Goal: Task Accomplishment & Management: Complete application form

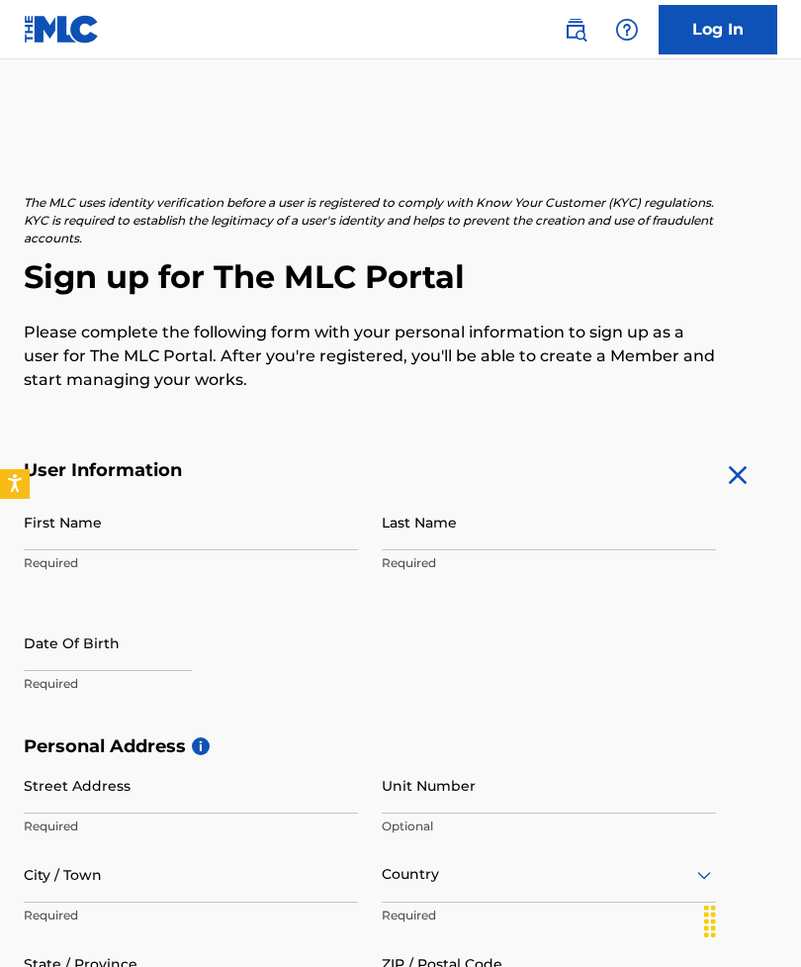
click at [180, 540] on input "First Name" at bounding box center [191, 522] width 334 height 56
type input "Jevois"
click at [460, 539] on input "Last Name" at bounding box center [549, 522] width 334 height 56
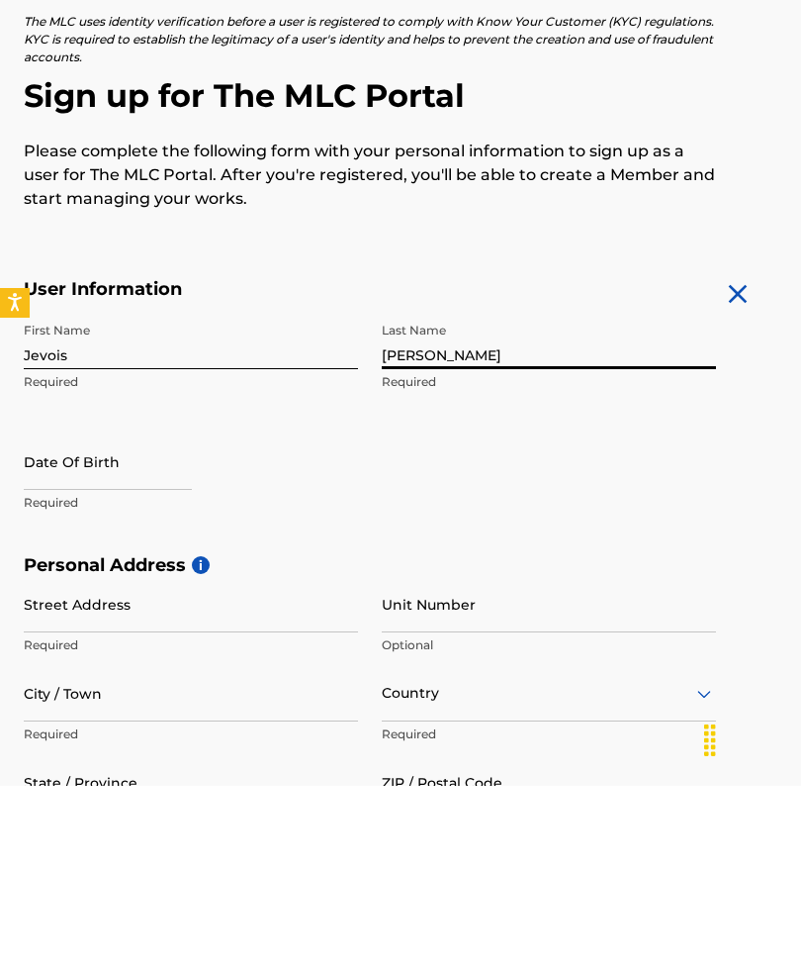
type input "[PERSON_NAME]"
click at [87, 614] on input "text" at bounding box center [108, 642] width 168 height 56
select select "7"
select select "2025"
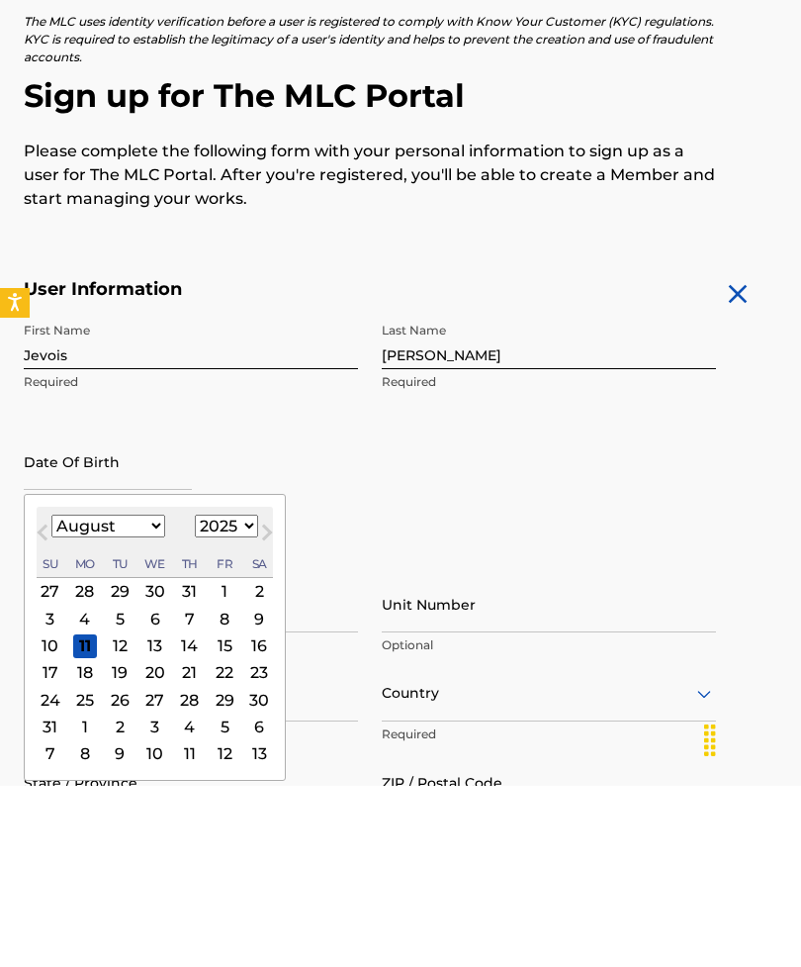
click at [149, 696] on select "January February March April May June July August September October November De…" at bounding box center [108, 707] width 114 height 23
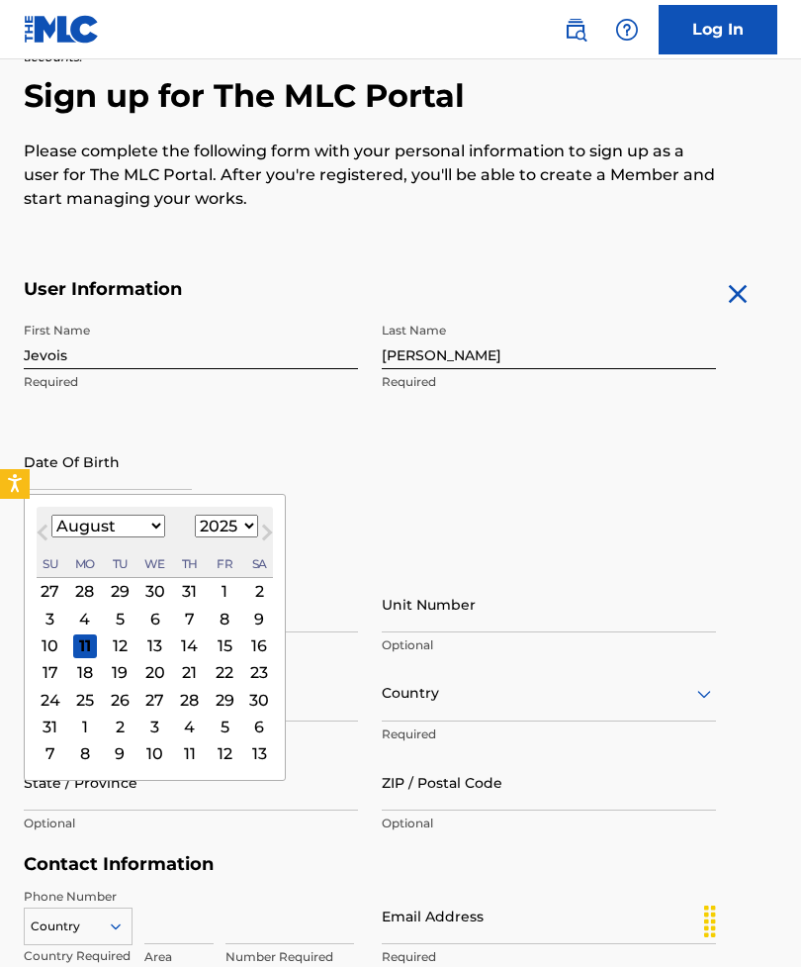
click at [128, 533] on select "January February March April May June July August September October November De…" at bounding box center [108, 525] width 114 height 23
select select "1"
click at [236, 654] on div "14" at bounding box center [225, 645] width 24 height 24
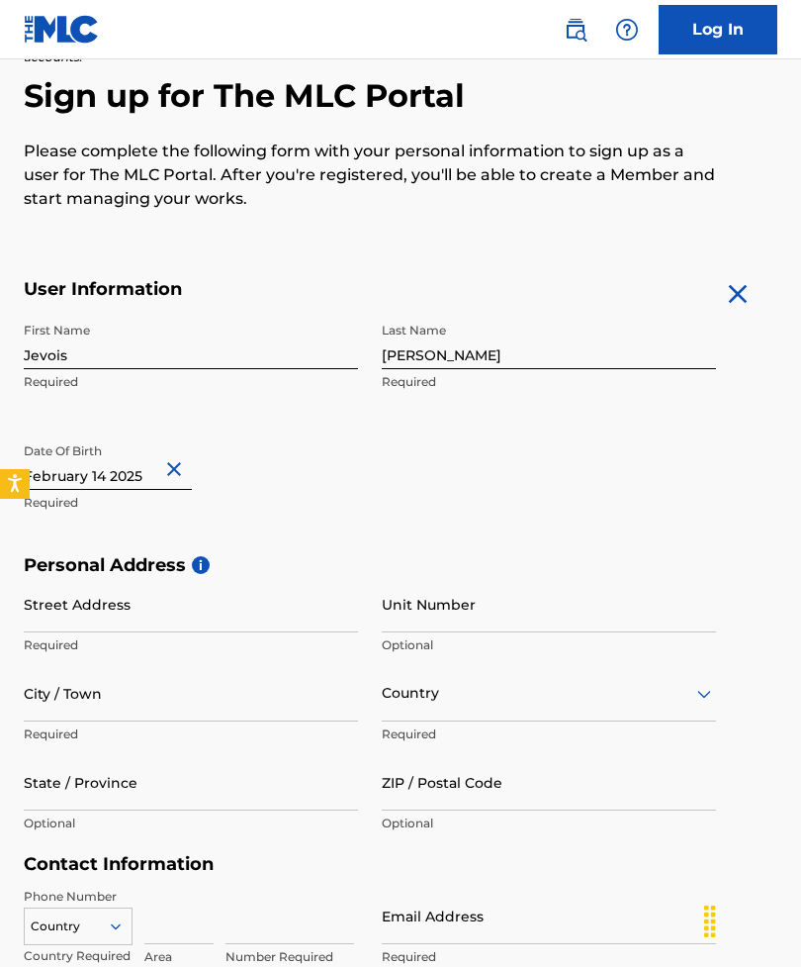
click at [155, 480] on input "text" at bounding box center [108, 461] width 168 height 56
select select "1"
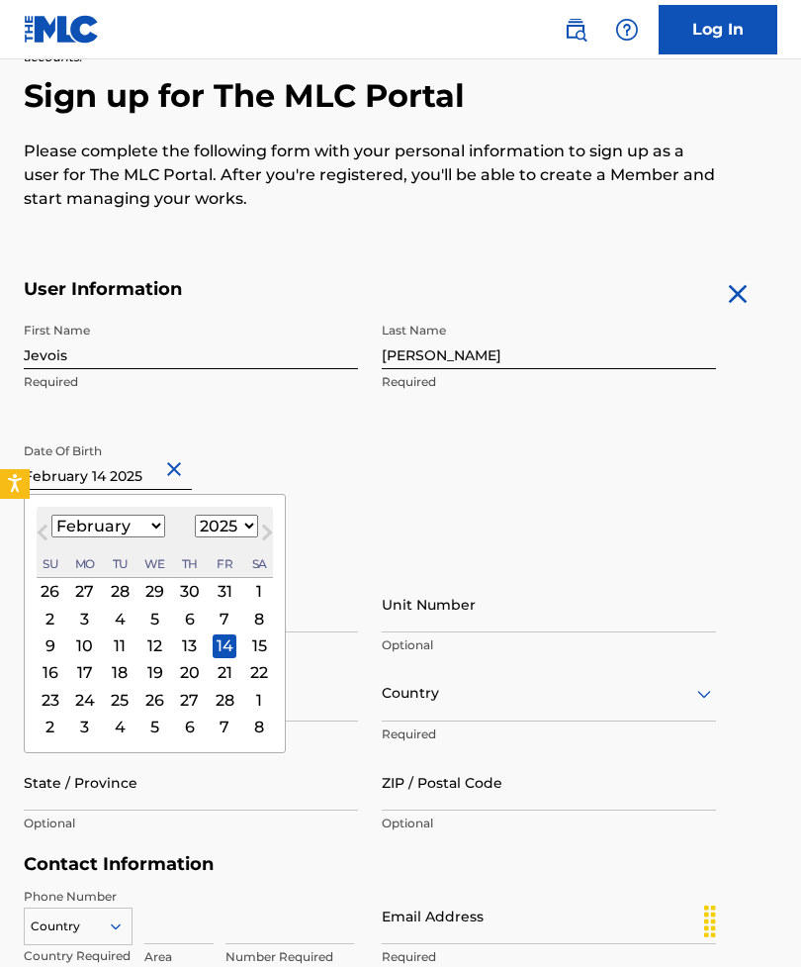
click at [258, 534] on select "1899 1900 1901 1902 1903 1904 1905 1906 1907 1908 1909 1910 1911 1912 1913 1914…" at bounding box center [226, 525] width 63 height 23
click at [242, 537] on select "1899 1900 1901 1902 1903 1904 1905 1906 1907 1908 1909 1910 1911 1912 1913 1914…" at bounding box center [226, 525] width 63 height 23
select select "1990"
click at [409, 519] on div "First Name Jevois Required Last Name [PERSON_NAME] Required Date Of Birth [DEMO…" at bounding box center [370, 433] width 693 height 241
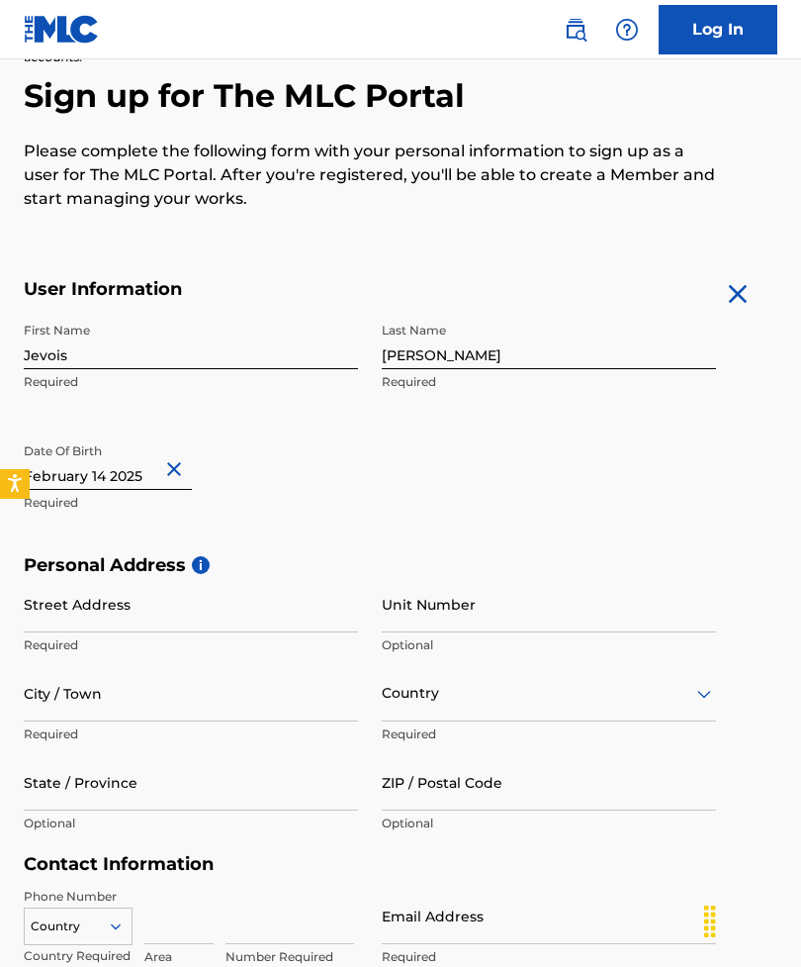
click at [154, 617] on input "Street Address" at bounding box center [191, 604] width 334 height 56
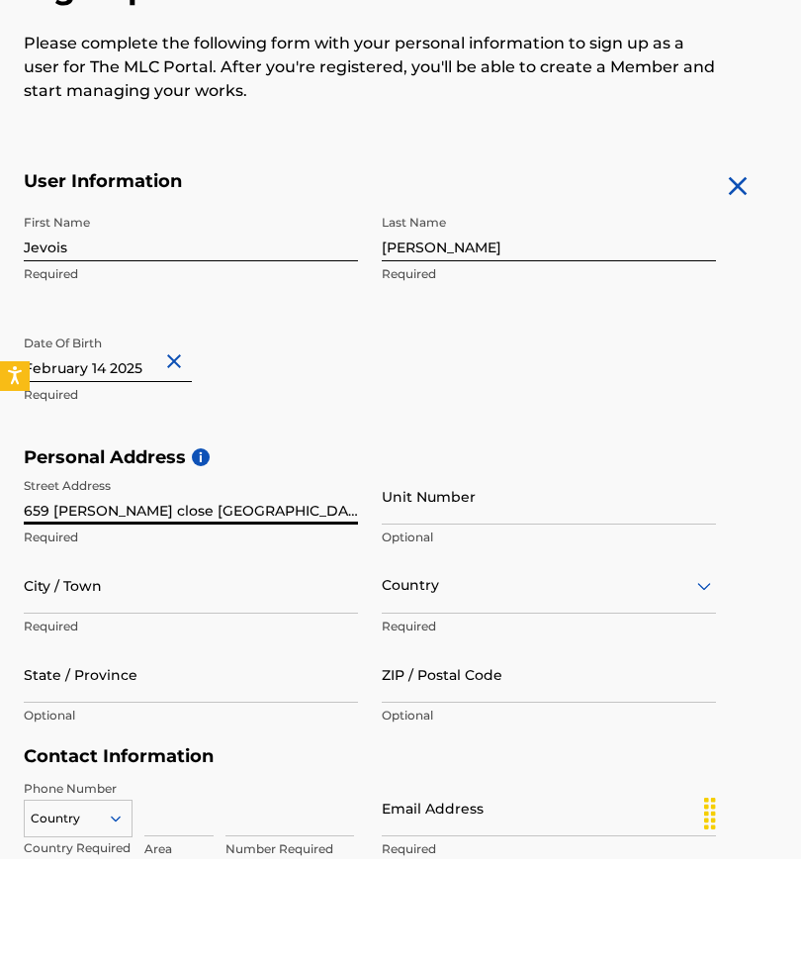
type input "659 [PERSON_NAME] close [GEOGRAPHIC_DATA]"
click at [145, 665] on input "City / Town" at bounding box center [191, 693] width 334 height 56
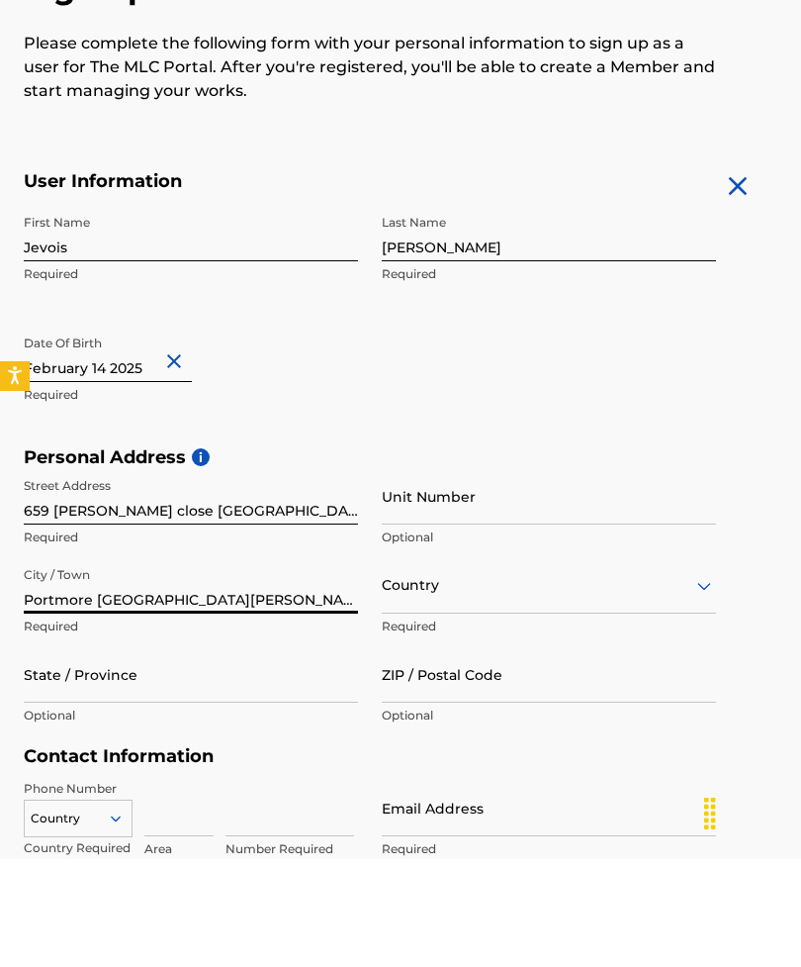
type input "Portmore [GEOGRAPHIC_DATA][PERSON_NAME]"
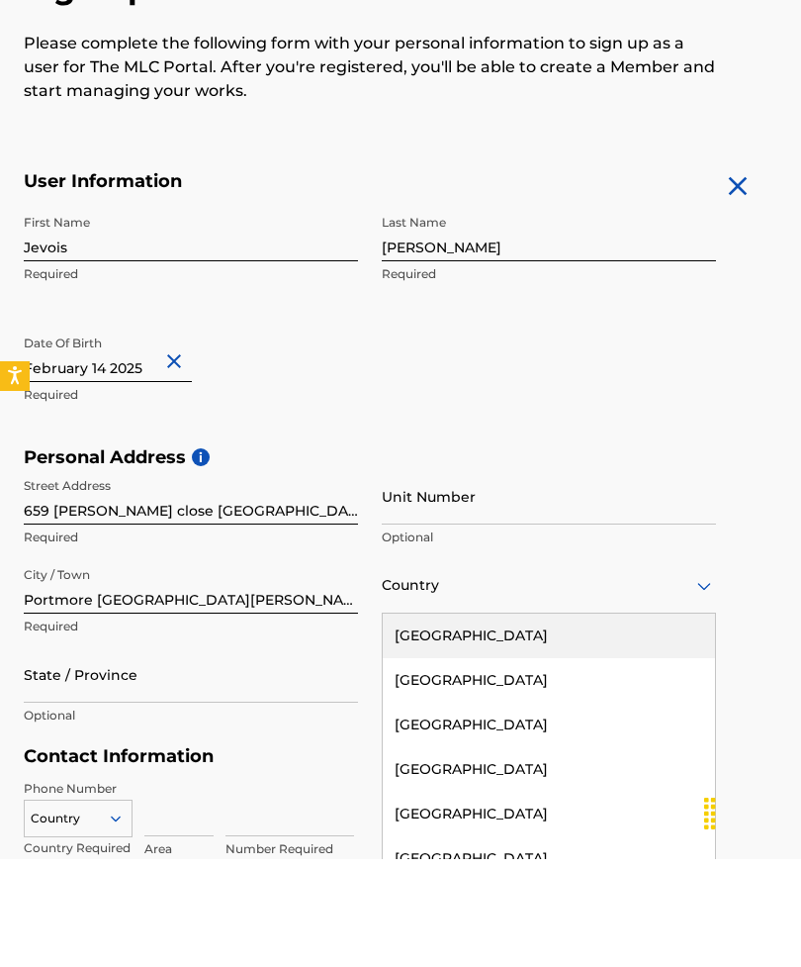
type input "j"
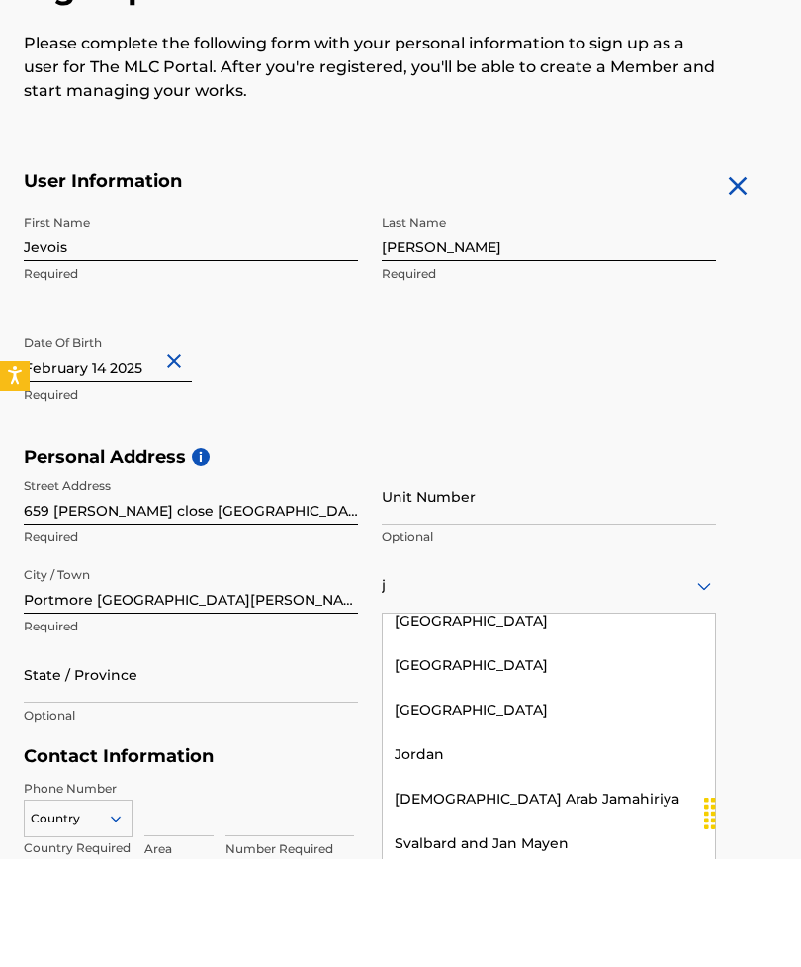
scroll to position [104, 0]
click at [545, 751] on div "[GEOGRAPHIC_DATA]" at bounding box center [549, 773] width 332 height 45
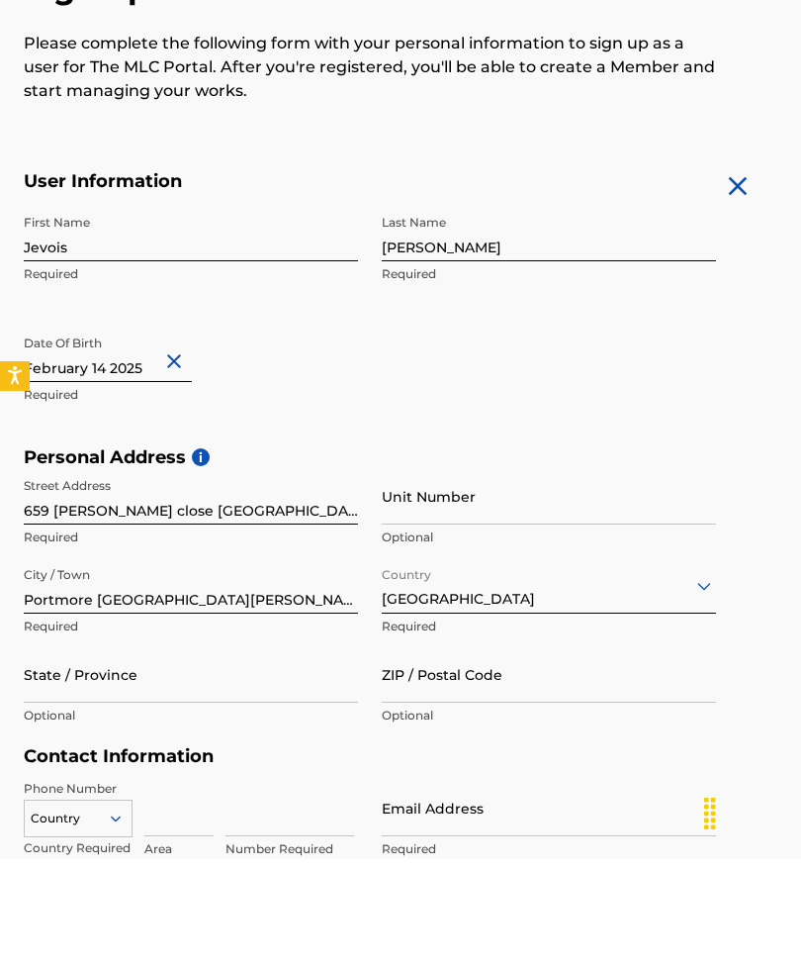
scroll to position [289, 0]
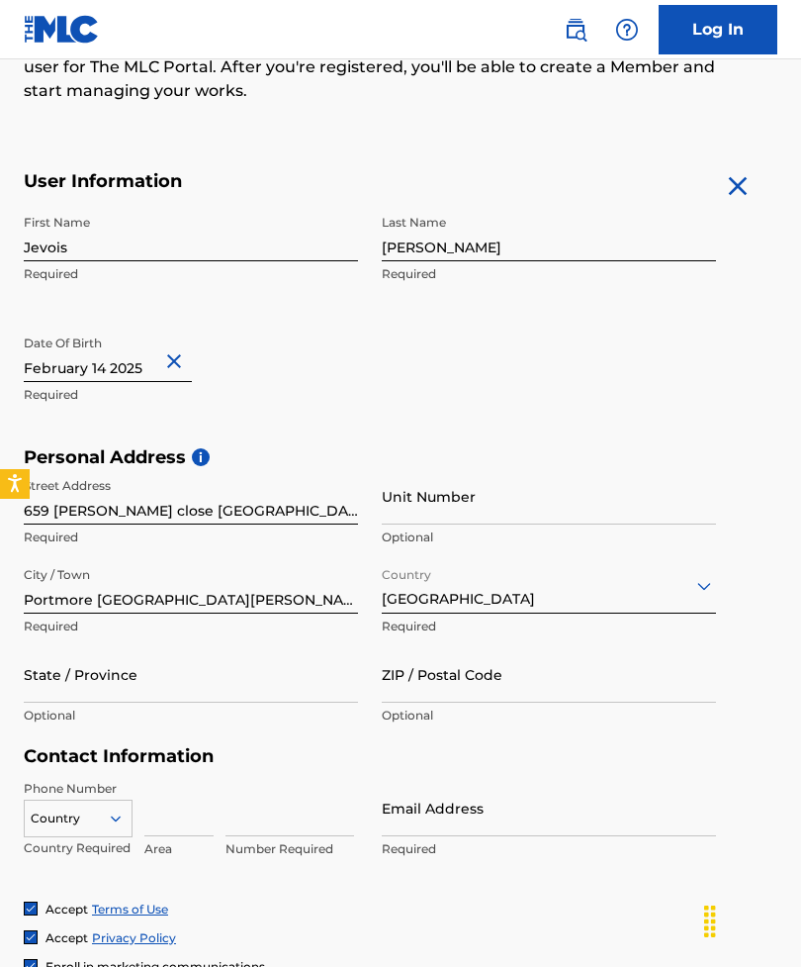
click at [150, 675] on input "State / Province" at bounding box center [191, 674] width 334 height 56
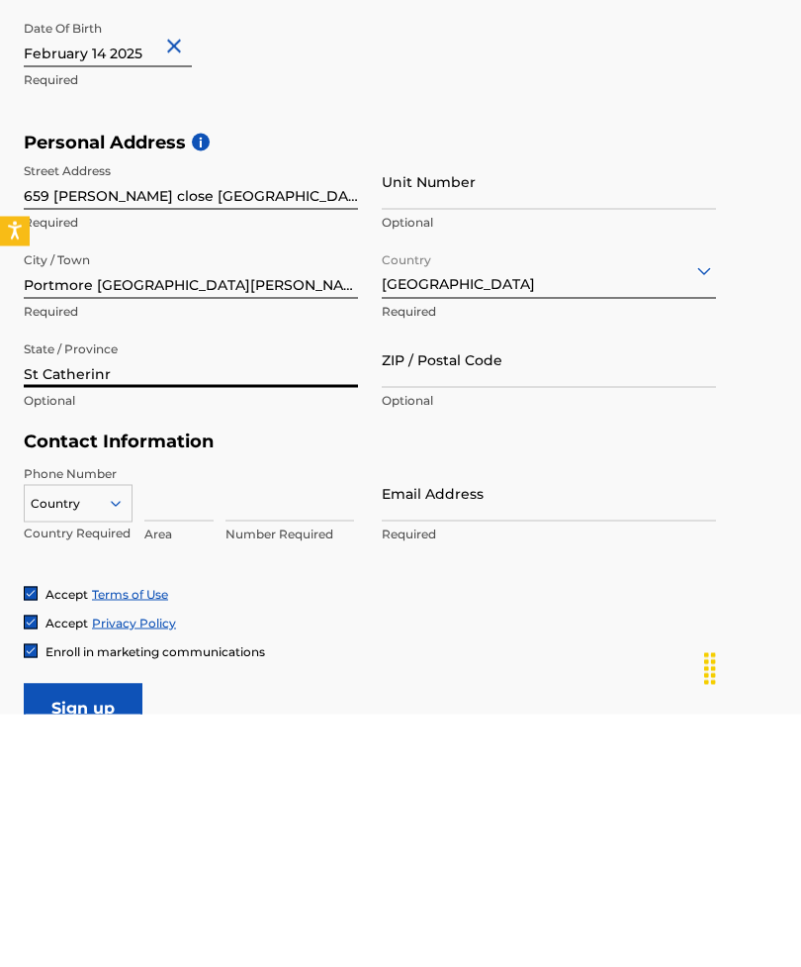
type input "St Catherinr"
click at [218, 495] on input "Portmore [GEOGRAPHIC_DATA][PERSON_NAME]" at bounding box center [191, 523] width 334 height 56
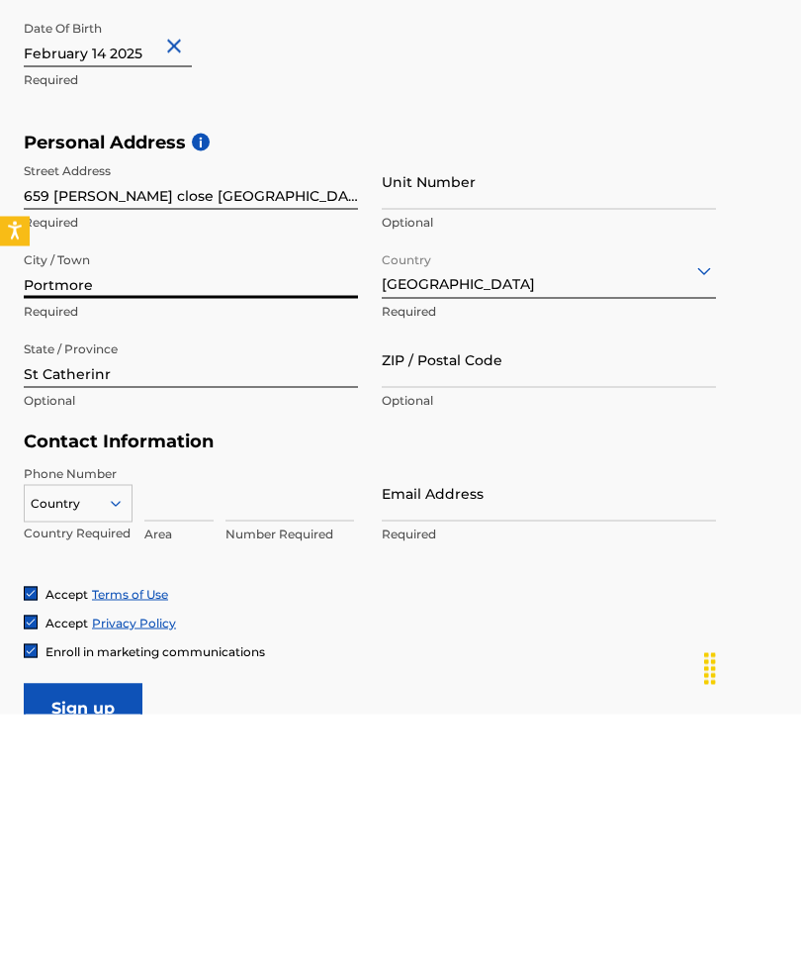
type input "Portmore"
click at [555, 584] on input "ZIP / Postal Code" at bounding box center [549, 612] width 334 height 56
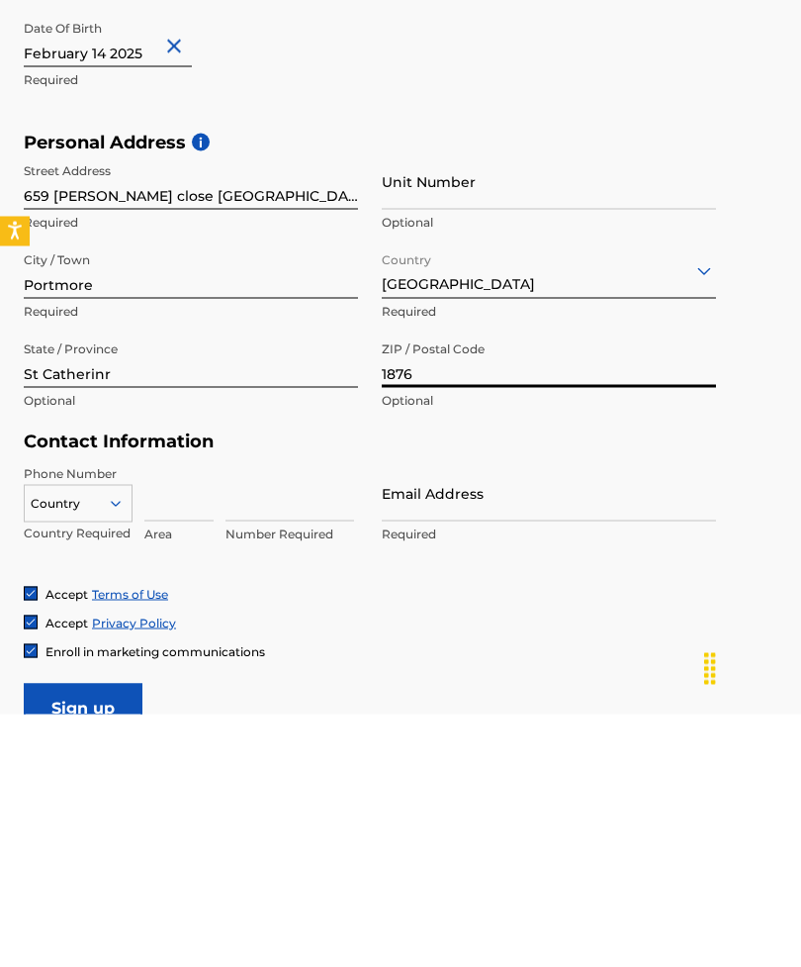
type input "1876"
click at [177, 717] on input at bounding box center [178, 745] width 69 height 56
type input "8"
type input "1876"
click at [273, 717] on input at bounding box center [290, 745] width 129 height 56
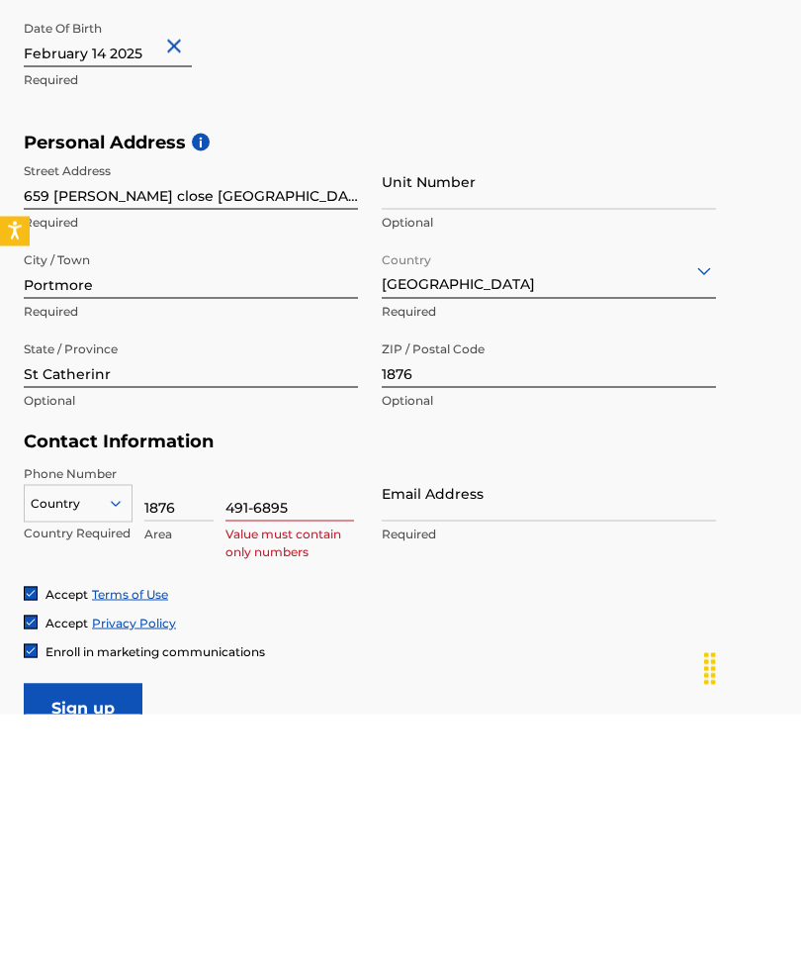
type input "491-6895"
click at [466, 717] on input "Email Address" at bounding box center [549, 745] width 334 height 56
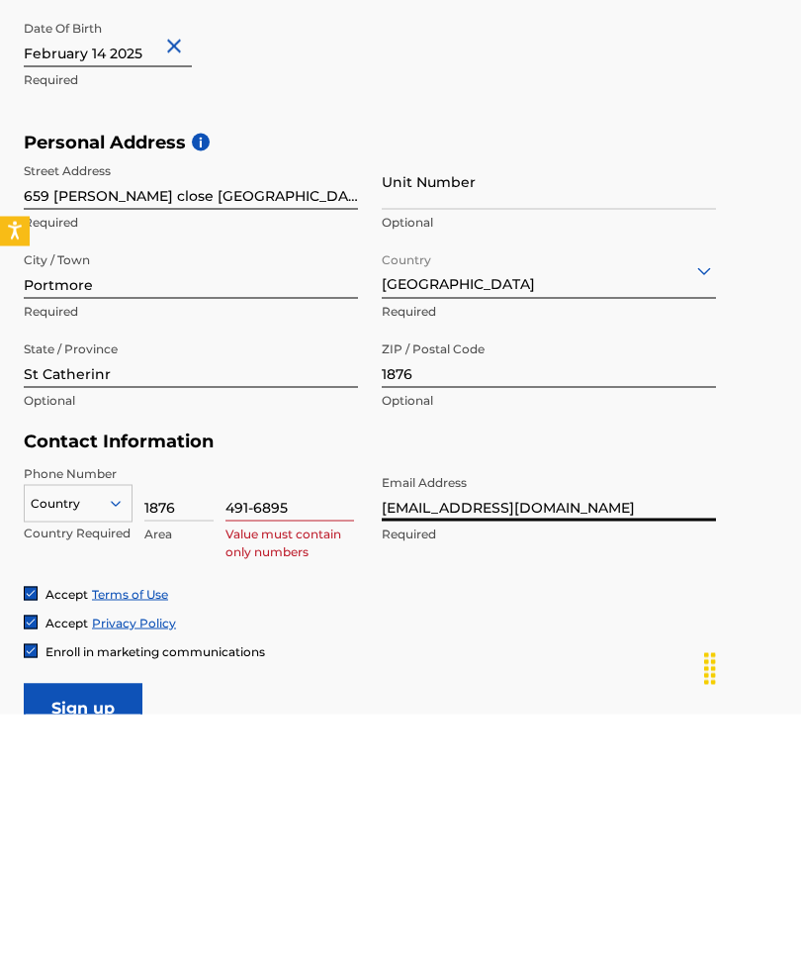
type input "[EMAIL_ADDRESS][DOMAIN_NAME]"
click at [302, 717] on input "491-6895" at bounding box center [290, 745] width 129 height 56
type input "4"
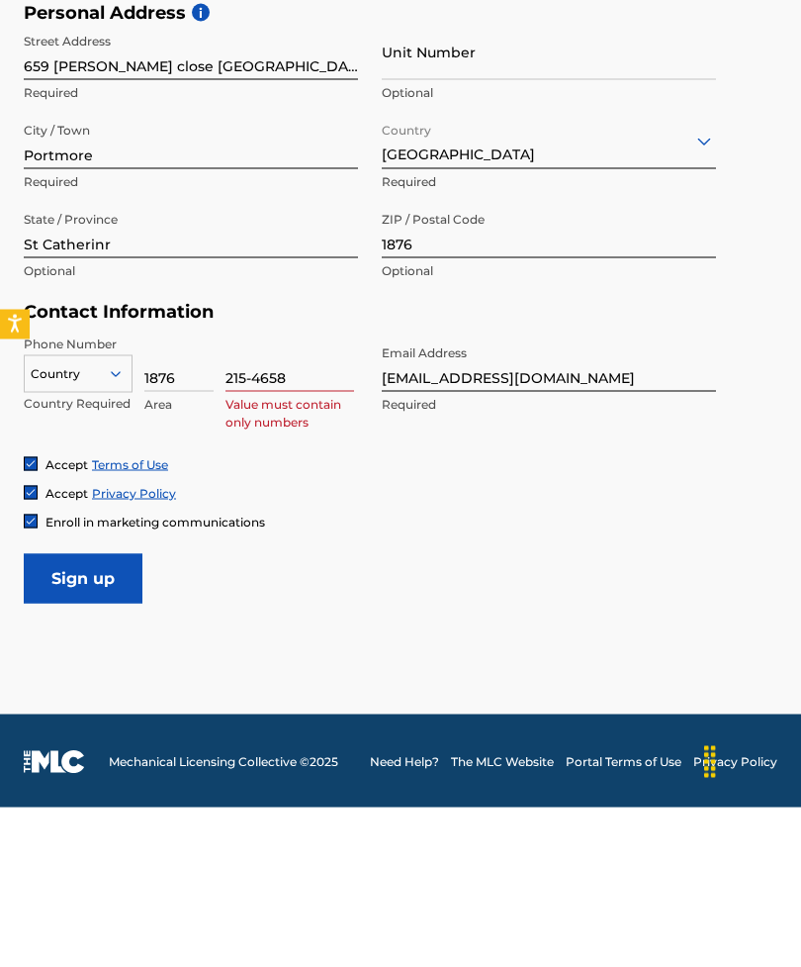
type input "215-4658"
click at [91, 713] on input "Sign up" at bounding box center [83, 737] width 119 height 49
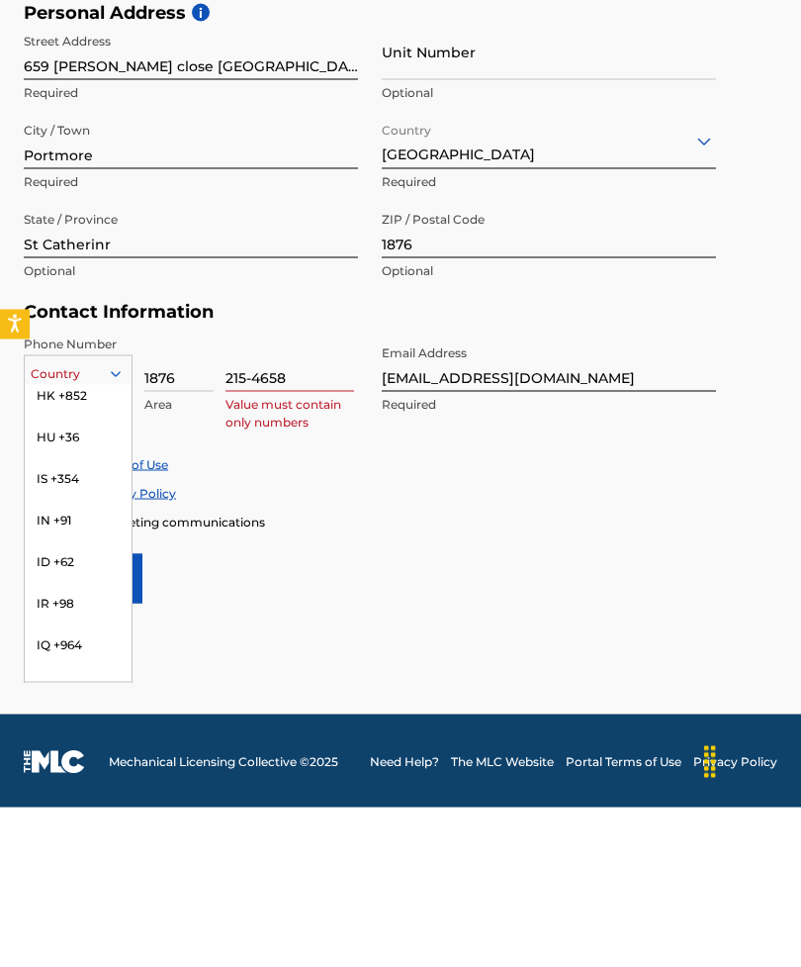
scroll to position [3642, 0]
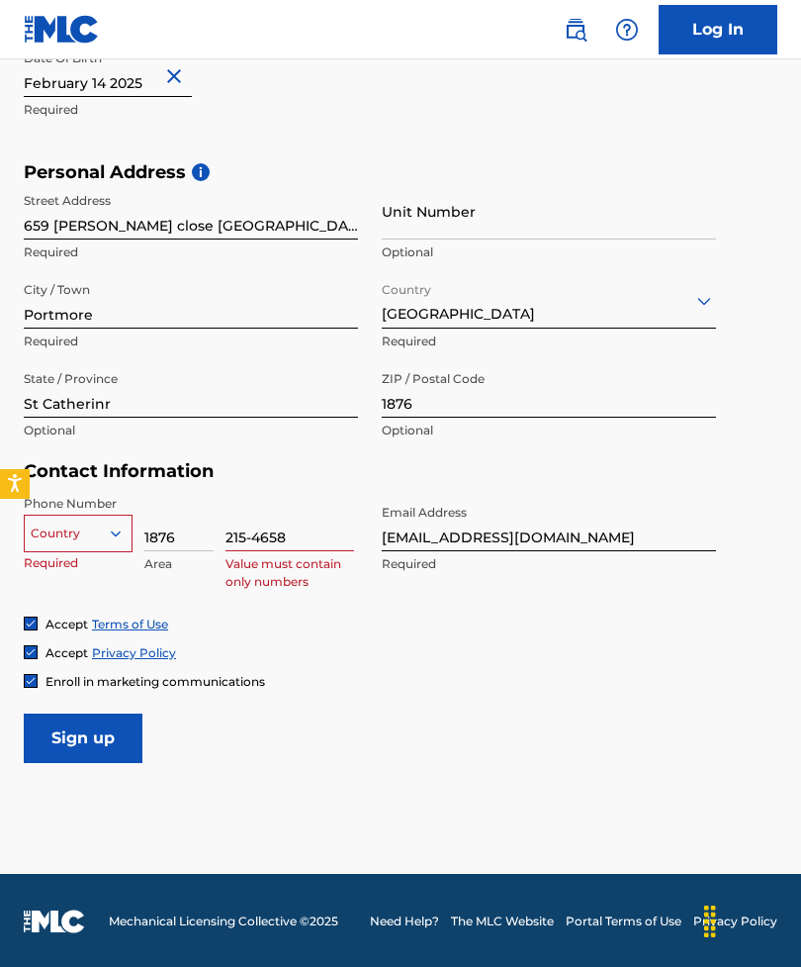
click at [538, 647] on div "Accept Privacy Policy" at bounding box center [401, 652] width 754 height 17
type input "1876"
click at [637, 625] on div "Accept Terms of Use" at bounding box center [401, 623] width 754 height 17
type input "1876"
click at [67, 564] on div "JM +1876" at bounding box center [78, 565] width 107 height 42
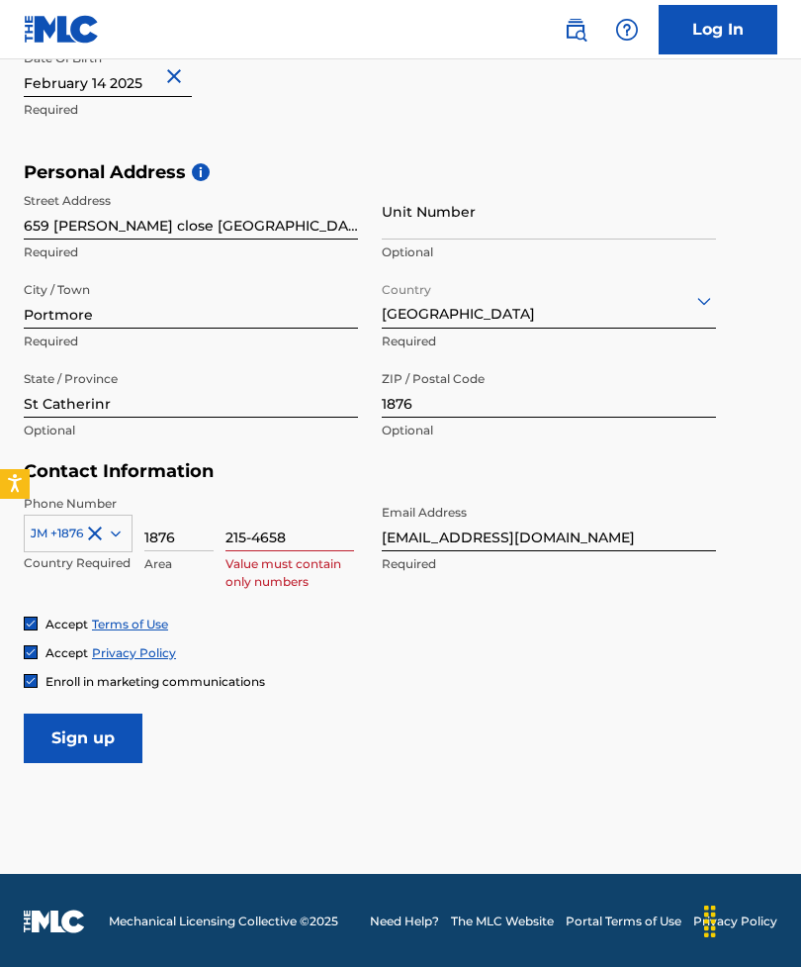
click at [88, 749] on input "Sign up" at bounding box center [83, 737] width 119 height 49
type input "2154658"
click at [711, 606] on div "Phone Number JM +1876 Country Required 1876 Area 2154658 Number Required Email …" at bounding box center [370, 555] width 693 height 121
click at [99, 740] on input "Sign up" at bounding box center [83, 737] width 119 height 49
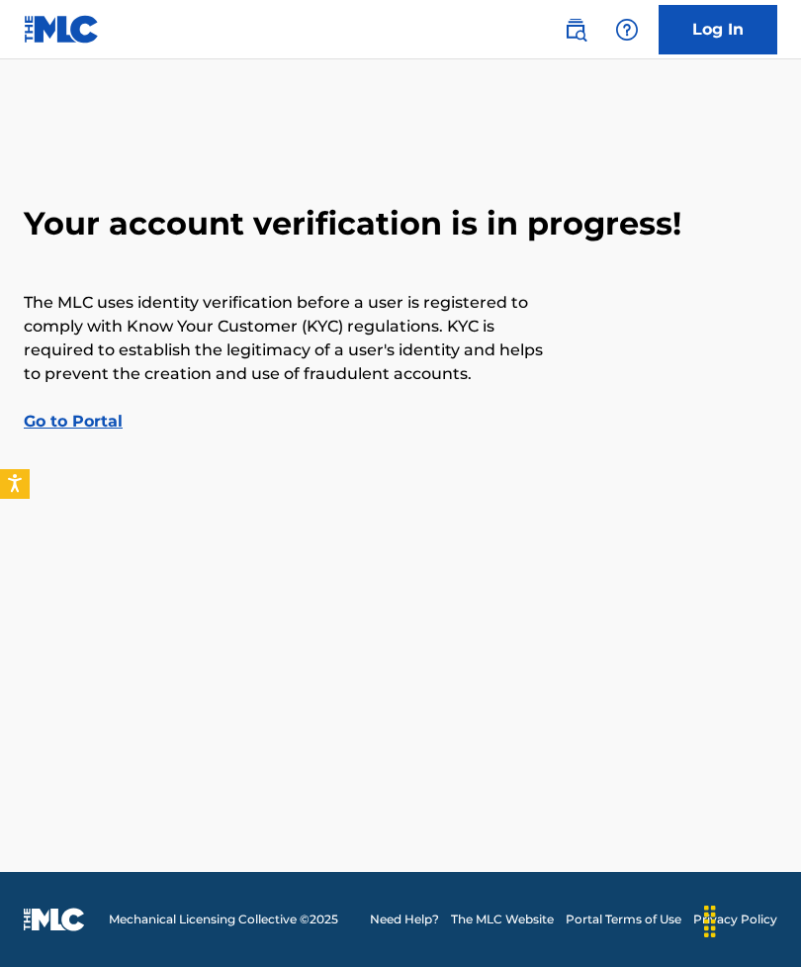
scroll to position [63, 0]
click at [87, 412] on link "Go to Portal" at bounding box center [73, 421] width 99 height 19
